Goal: Task Accomplishment & Management: Complete application form

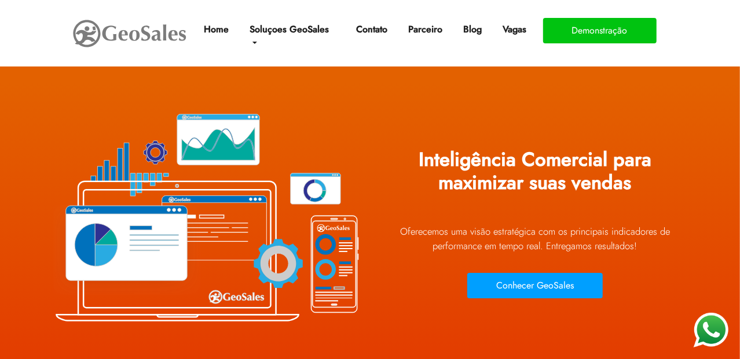
click at [527, 1] on nav "Home Soluçoes GeoSales Força de Vendas GeoSales intelligence GeoSales B2B GeoSa…" at bounding box center [370, 33] width 740 height 67
click at [113, 29] on img at bounding box center [130, 33] width 116 height 32
click at [221, 28] on link "Home" at bounding box center [216, 29] width 34 height 23
click at [584, 31] on button "Demonstração" at bounding box center [599, 30] width 113 height 25
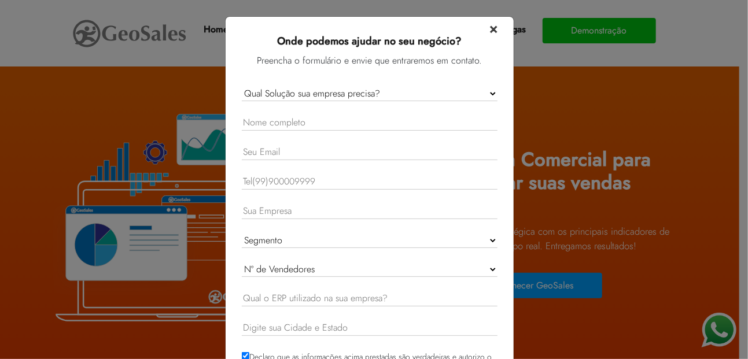
click at [490, 25] on span "×" at bounding box center [494, 28] width 8 height 20
